Goal: Information Seeking & Learning: Learn about a topic

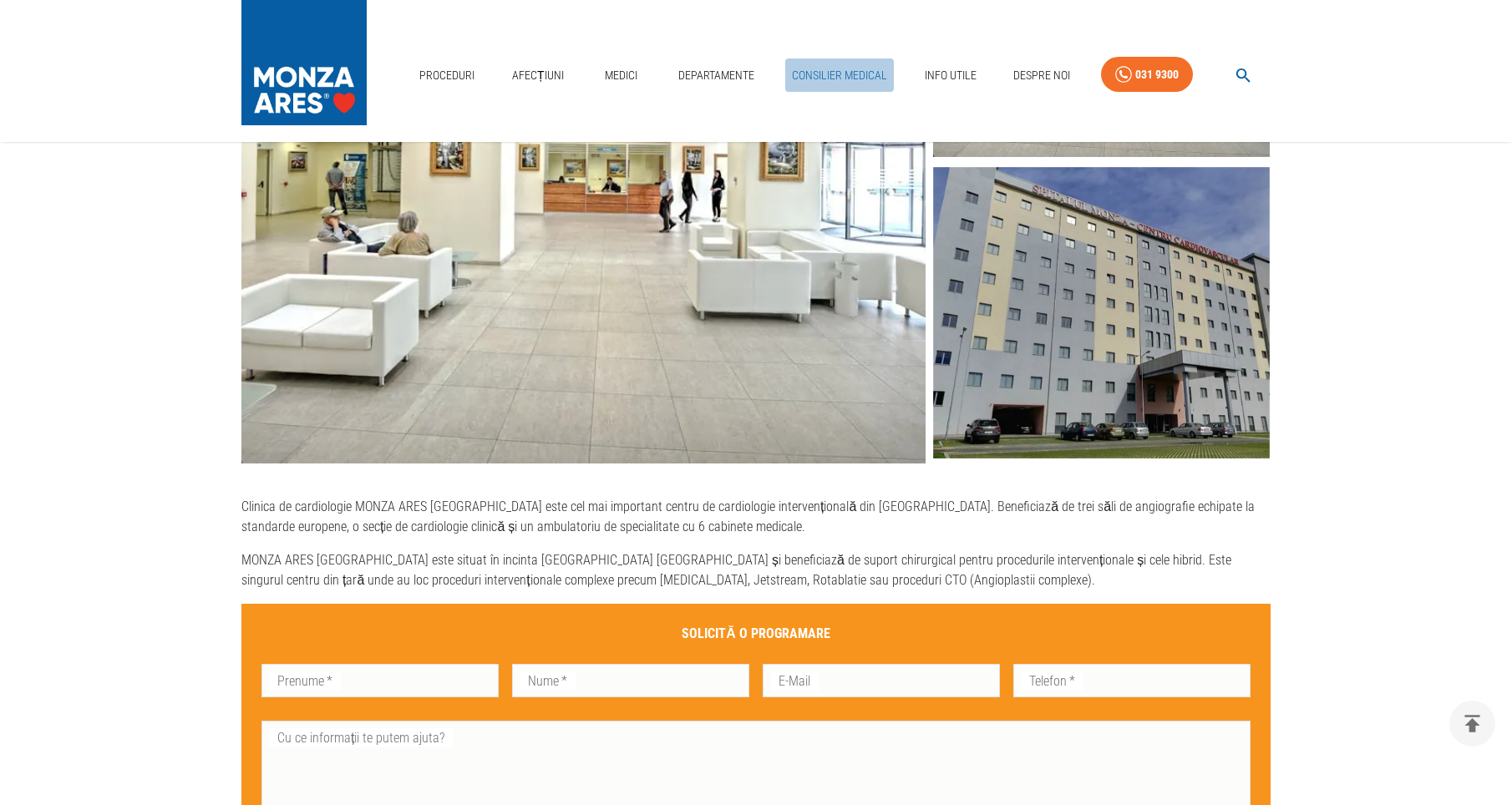
click at [836, 76] on link "Consilier Medical" at bounding box center [839, 75] width 109 height 34
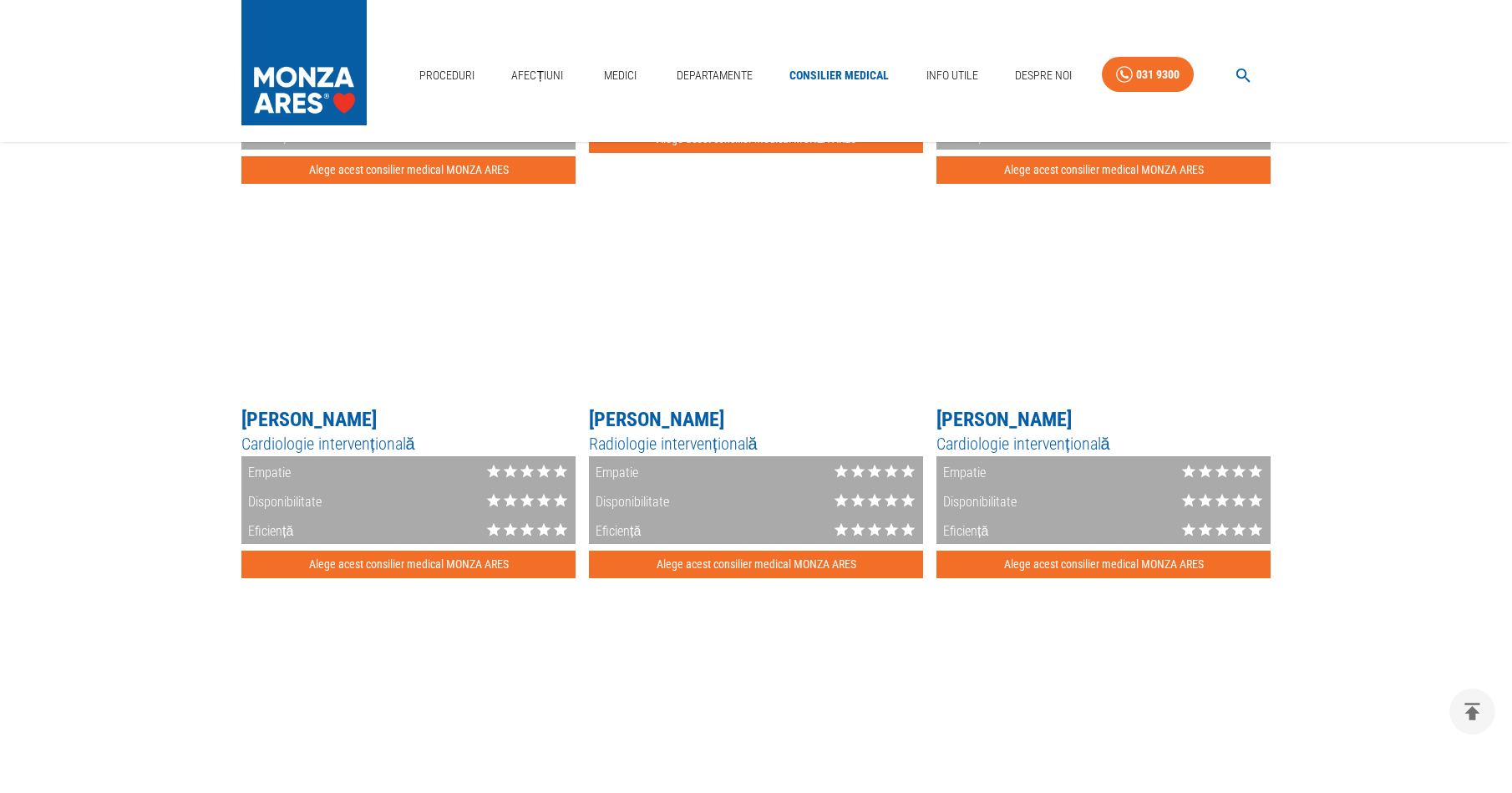
scroll to position [2024, 0]
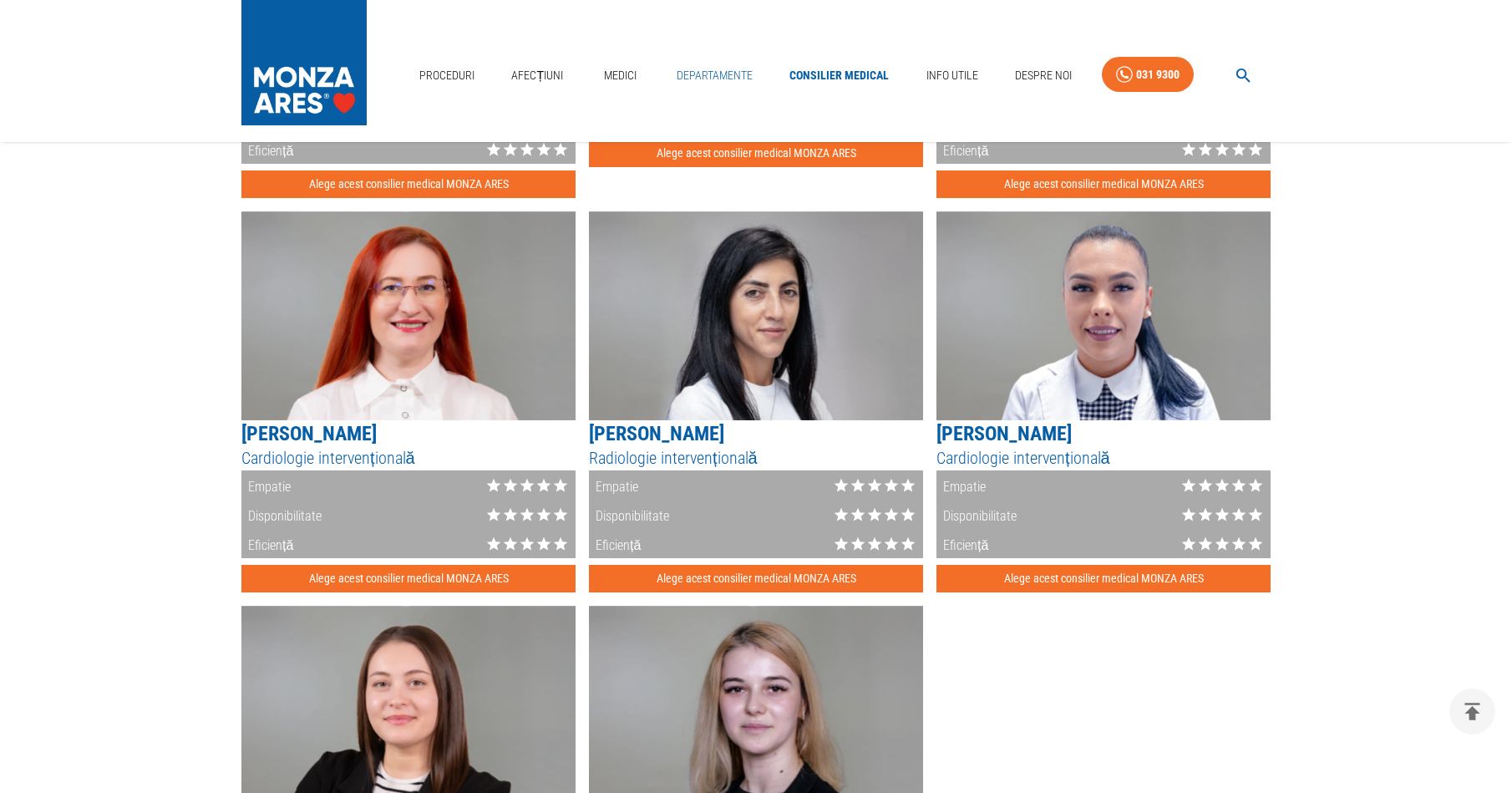
click at [711, 68] on link "Departamente" at bounding box center [715, 75] width 89 height 34
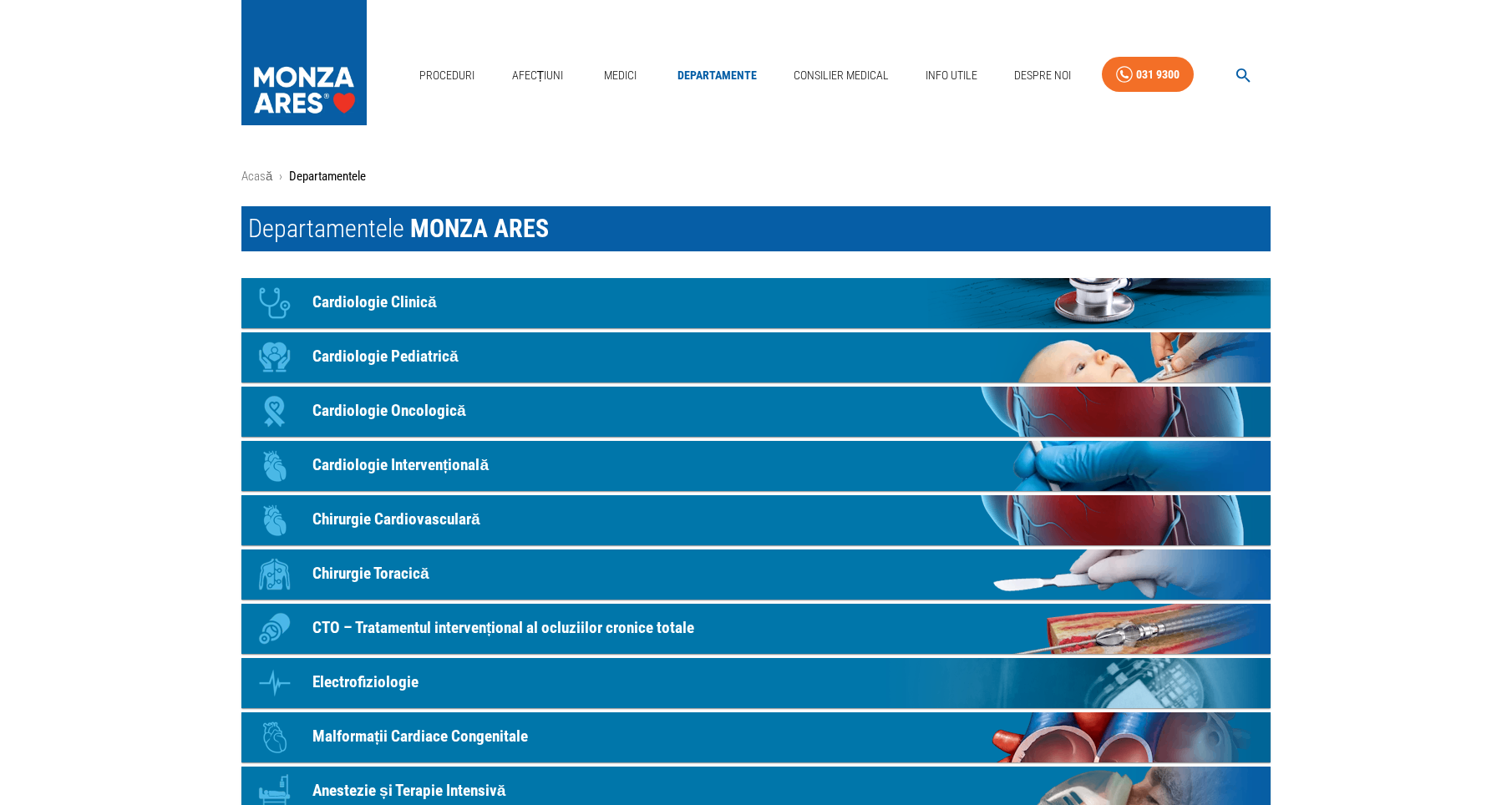
click at [427, 308] on p "Cardiologie Clinică" at bounding box center [374, 303] width 125 height 25
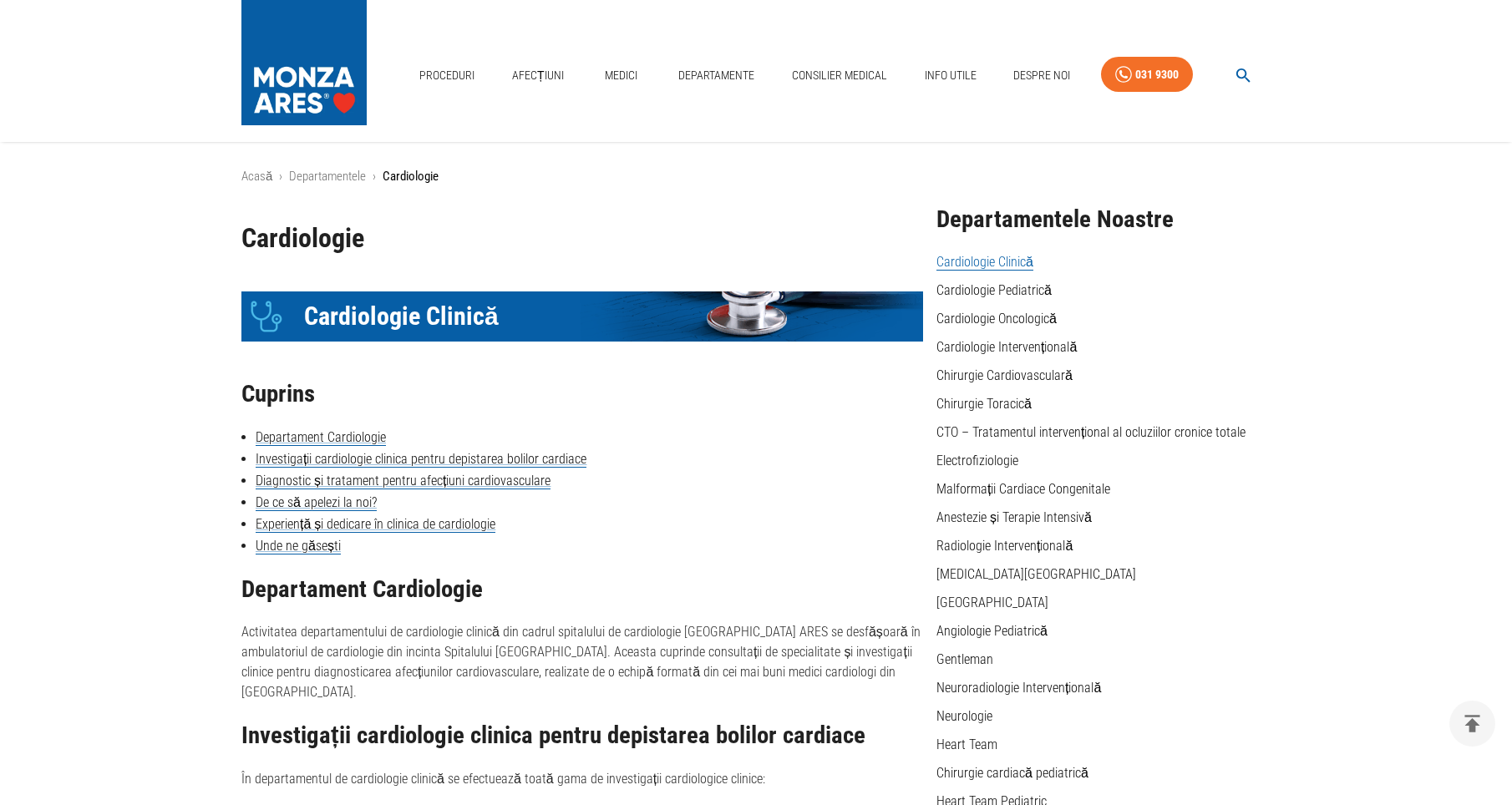
scroll to position [224, 0]
